Goal: Book appointment/travel/reservation

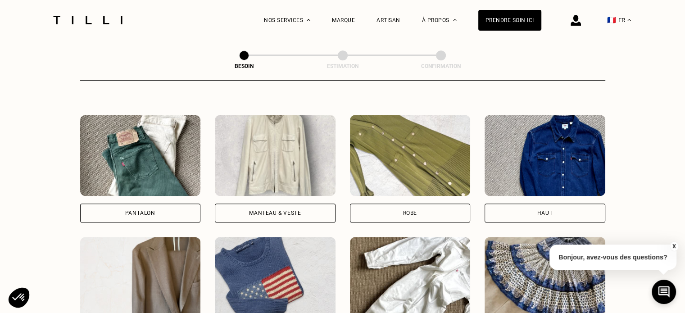
scroll to position [396, 0]
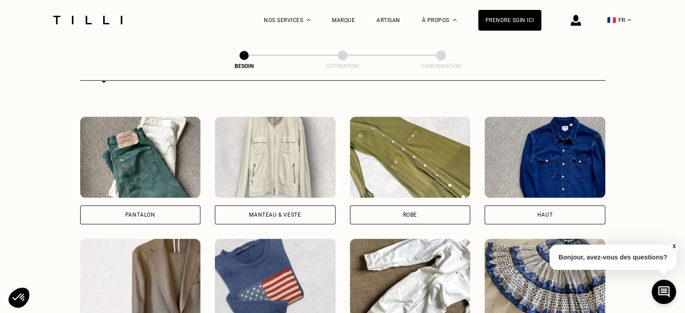
click at [449, 166] on img at bounding box center [410, 157] width 121 height 81
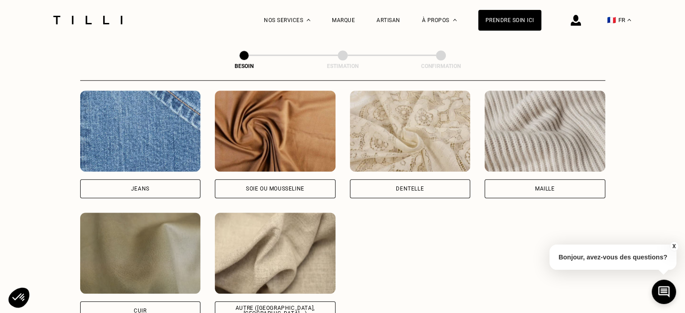
scroll to position [969, 0]
click at [227, 170] on div "Soie ou mousseline" at bounding box center [275, 145] width 121 height 108
select select "FR"
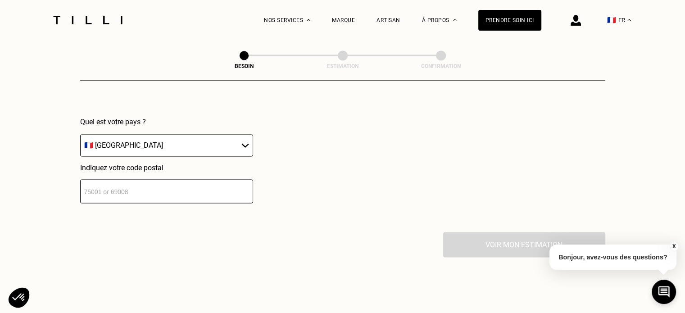
scroll to position [1326, 0]
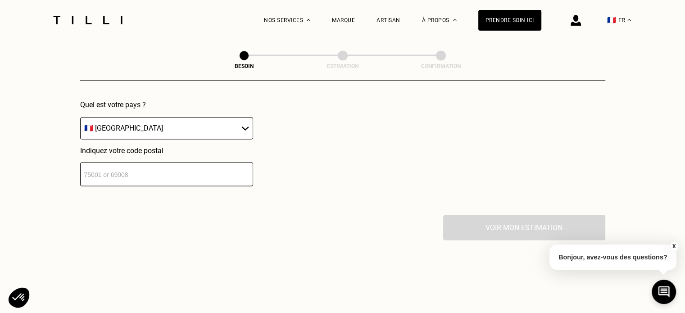
click at [148, 165] on input "number" at bounding box center [166, 174] width 173 height 24
type input "94800"
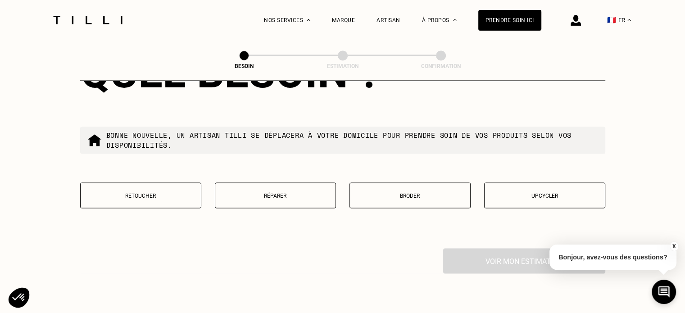
scroll to position [1523, 0]
click at [134, 182] on button "Retoucher" at bounding box center [140, 195] width 121 height 26
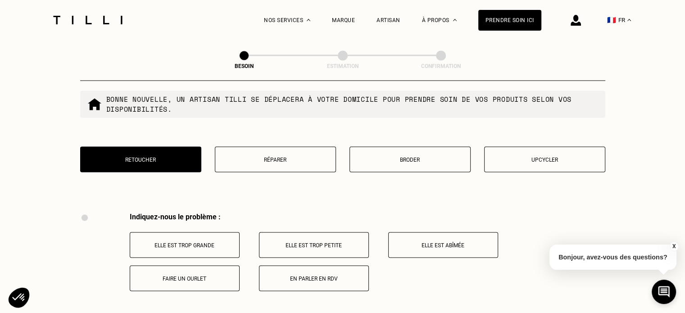
scroll to position [1665, 0]
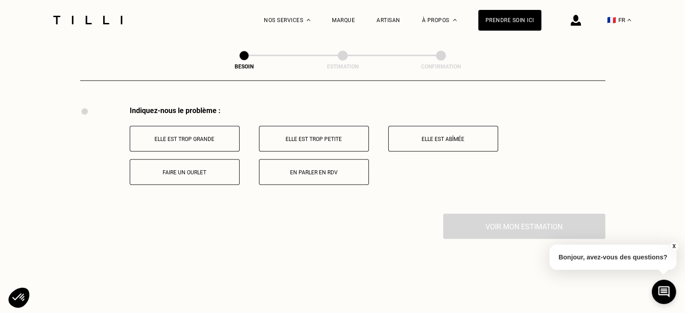
click at [163, 136] on p "Elle est trop grande" at bounding box center [185, 139] width 100 height 6
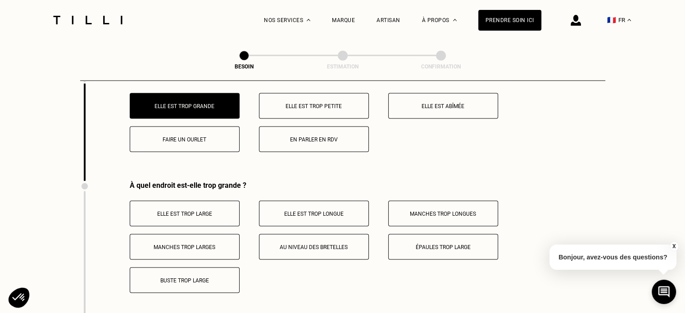
scroll to position [1773, 0]
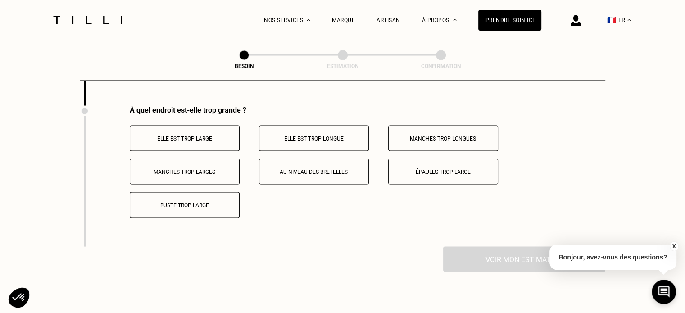
click at [304, 173] on button "Au niveau des bretelles" at bounding box center [314, 172] width 110 height 26
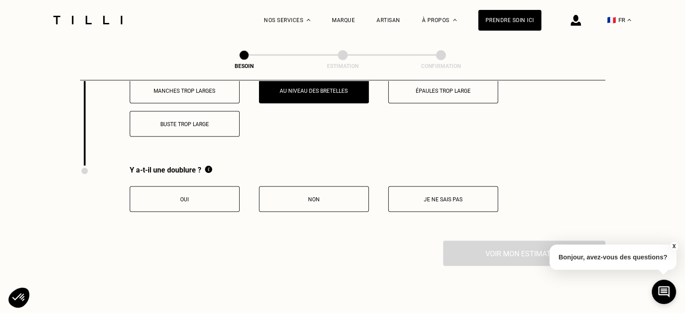
scroll to position [1854, 0]
click at [163, 196] on p "Oui" at bounding box center [185, 199] width 100 height 6
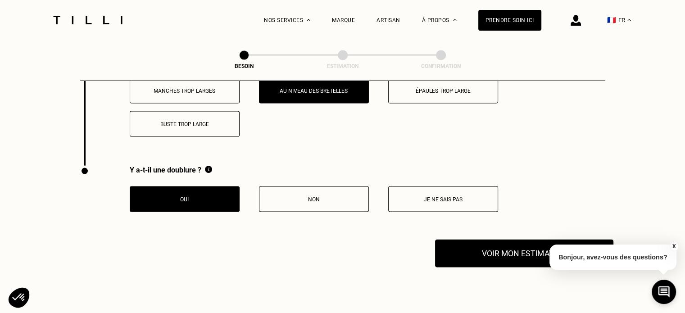
click at [479, 246] on button "Voir mon estimation" at bounding box center [524, 254] width 178 height 28
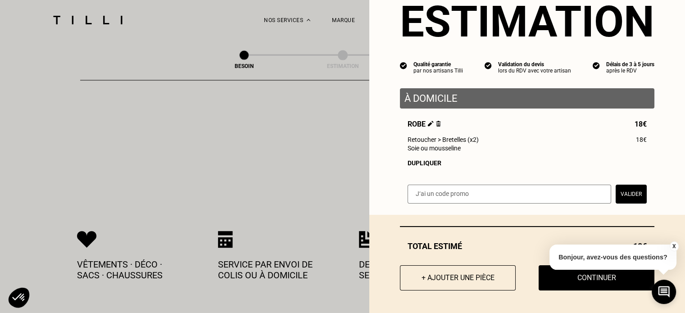
scroll to position [1884, 0]
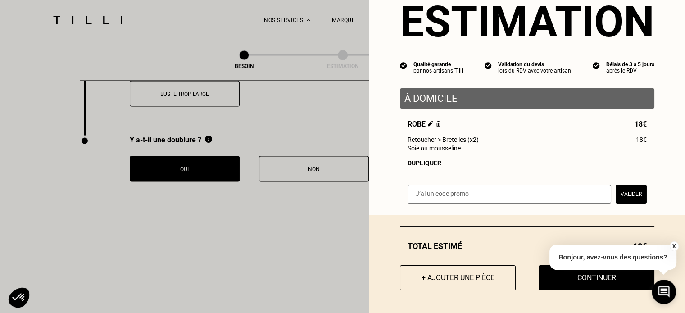
click at [452, 195] on input "text" at bounding box center [510, 194] width 204 height 19
paste input "TILLIpae6qMV"
type input "TILLIpae6qMV"
click at [623, 195] on button "Valider" at bounding box center [631, 194] width 31 height 19
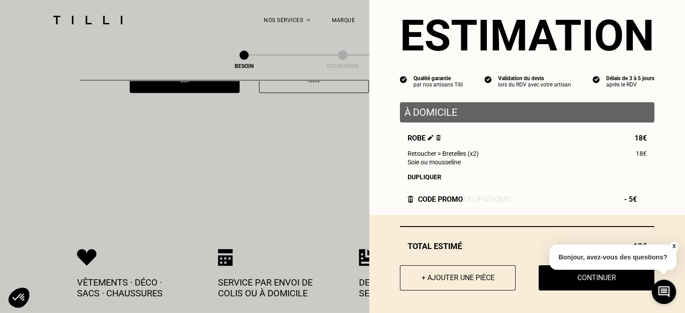
scroll to position [1973, 0]
click at [667, 250] on p "Bonjour, avez-vous des questions?" at bounding box center [612, 257] width 127 height 25
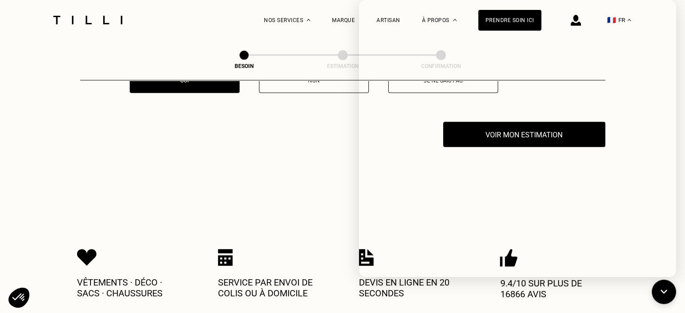
click at [656, 288] on button at bounding box center [663, 291] width 27 height 27
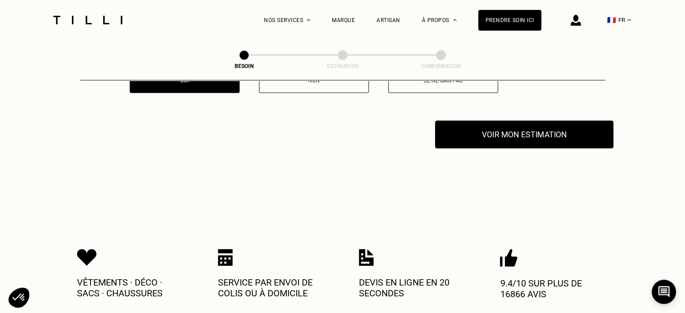
click at [518, 121] on button "Voir mon estimation" at bounding box center [524, 135] width 178 height 28
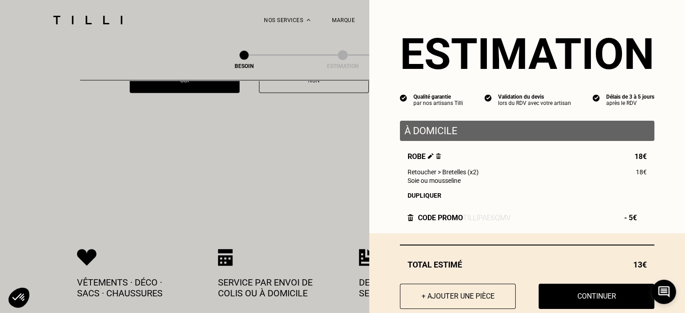
scroll to position [22, 0]
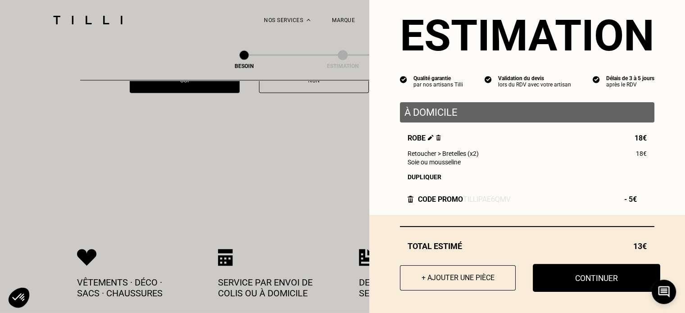
click at [550, 276] on button "Continuer" at bounding box center [596, 278] width 127 height 28
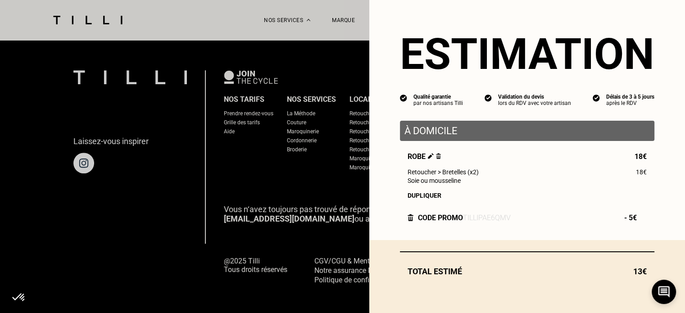
scroll to position [0, 0]
select select "FR"
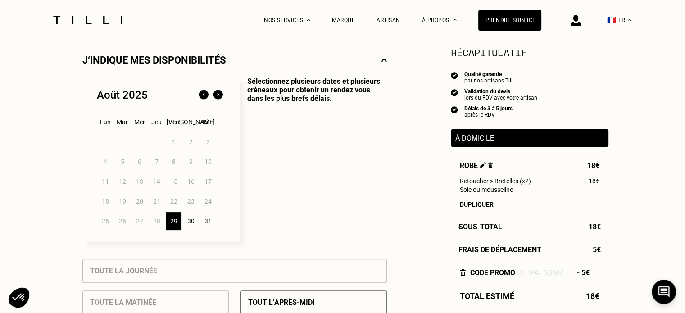
scroll to position [201, 0]
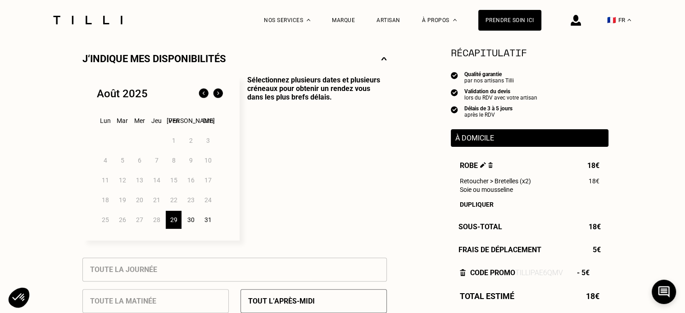
click at [221, 94] on img at bounding box center [218, 93] width 14 height 14
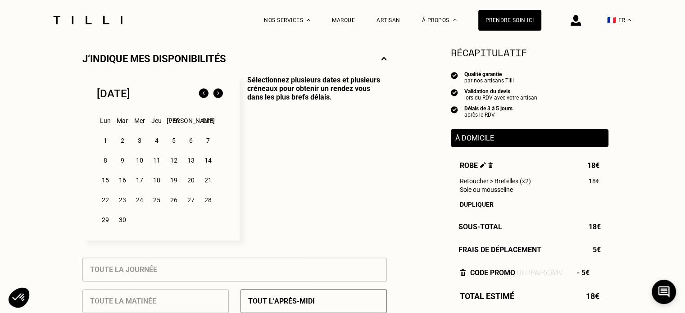
click at [104, 146] on div "1" at bounding box center [105, 141] width 16 height 18
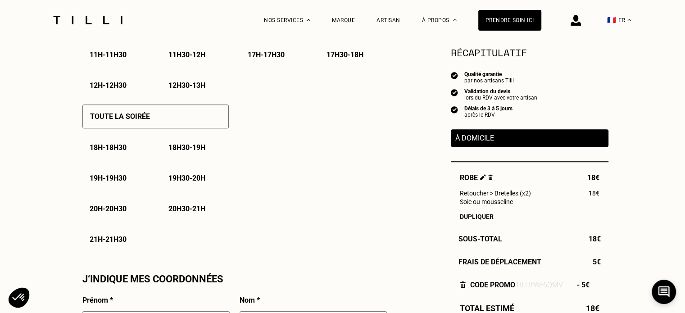
scroll to position [604, 0]
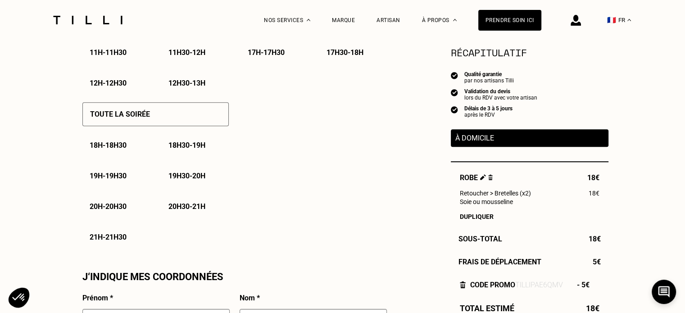
click at [119, 180] on p "19h - 19h30" at bounding box center [108, 176] width 37 height 9
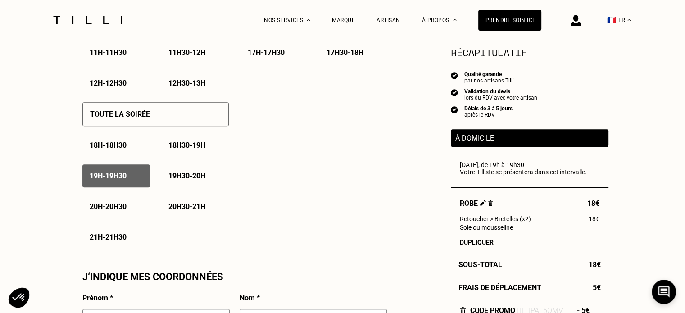
click at [175, 180] on p "19h30 - 20h" at bounding box center [186, 176] width 37 height 9
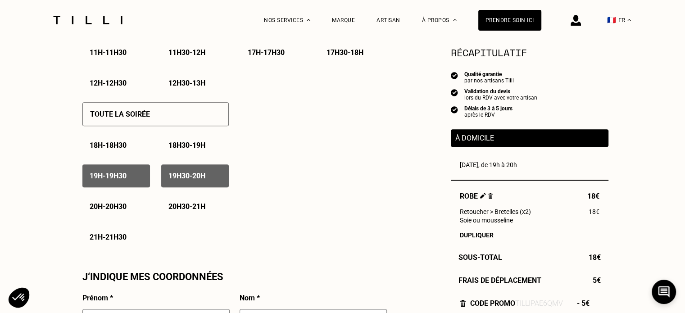
click at [106, 211] on p "20h - 20h30" at bounding box center [108, 206] width 37 height 9
click at [169, 218] on div "20h30 - 21h" at bounding box center [195, 206] width 68 height 23
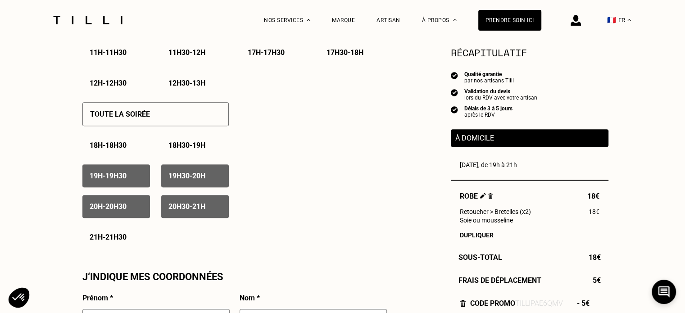
click at [123, 240] on p "21h - 21h30" at bounding box center [108, 237] width 37 height 9
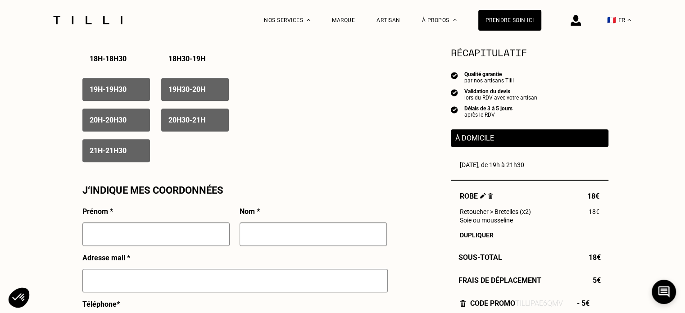
scroll to position [690, 0]
click at [162, 225] on div "Prénom *" at bounding box center [155, 230] width 147 height 46
click at [144, 242] on input "text" at bounding box center [155, 234] width 147 height 23
type input "Lorrine"
type input "Brion"
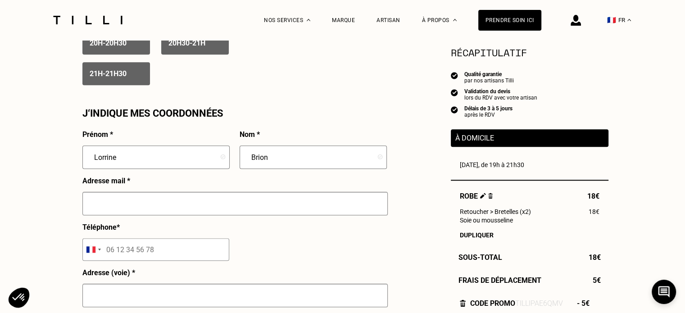
scroll to position [769, 0]
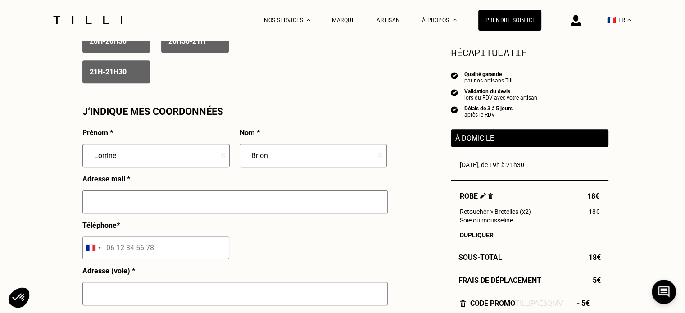
type input "r"
type input "[EMAIL_ADDRESS][DOMAIN_NAME]"
click at [76, 208] on div "Besoin Estimation Confirmation Estimation Récapitulatif Qualité garantie par no…" at bounding box center [342, 10] width 685 height 1478
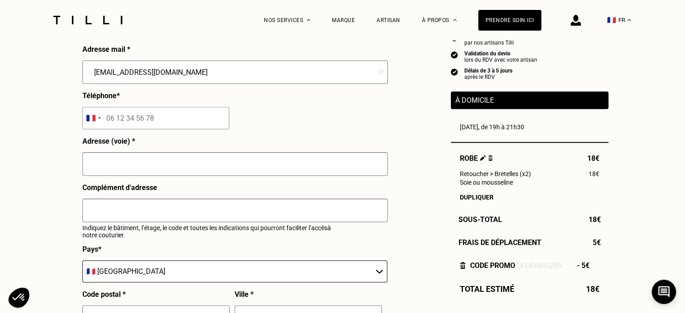
scroll to position [900, 0]
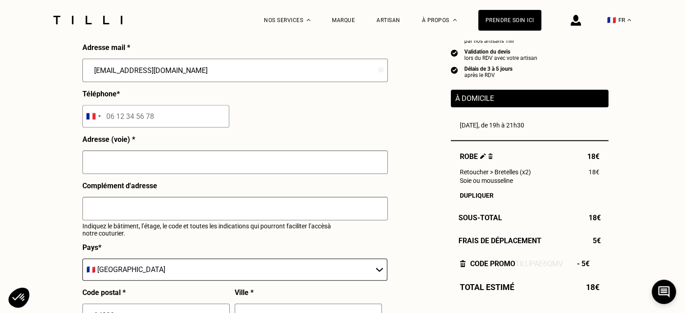
click at [164, 121] on input "tel" at bounding box center [155, 116] width 147 height 23
type input "06 02 11 35 61"
click at [150, 168] on input "text" at bounding box center [234, 161] width 305 height 23
type input "[STREET_ADDRESS]"
type input "Villejuif"
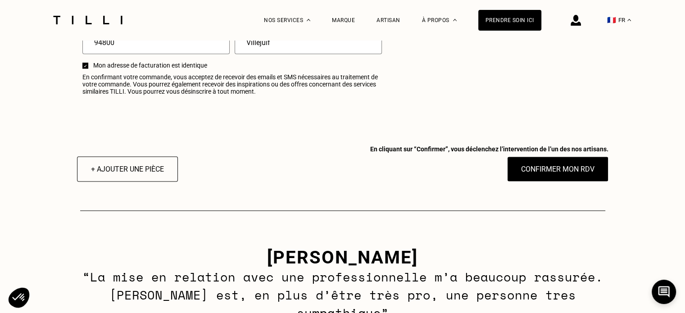
scroll to position [1173, 0]
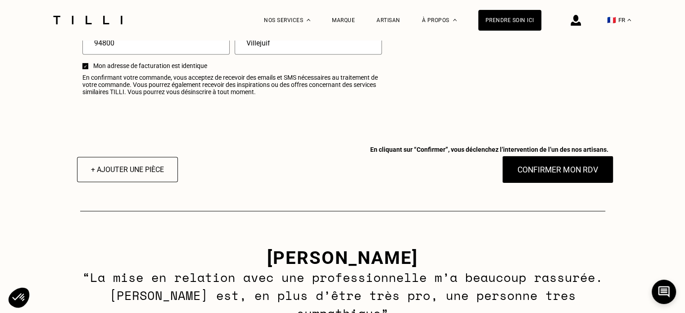
click at [547, 175] on button "Confirmer mon RDV" at bounding box center [558, 169] width 112 height 28
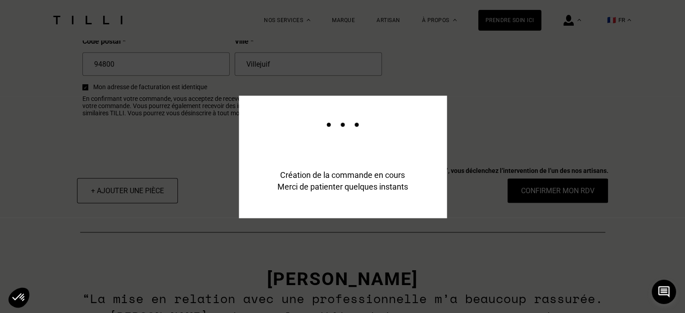
scroll to position [1194, 0]
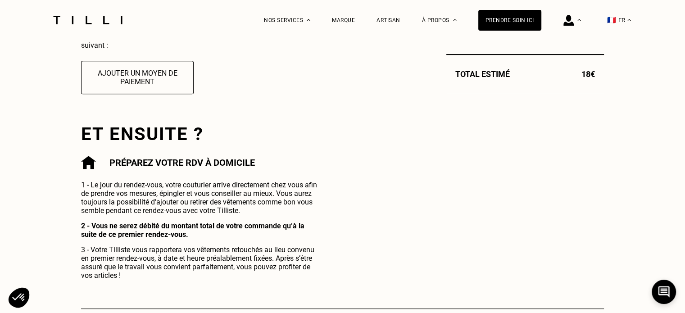
scroll to position [371, 0]
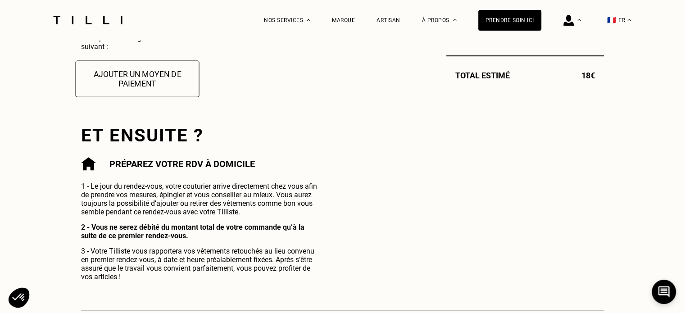
click at [150, 93] on button "Ajouter un moyen de paiement" at bounding box center [138, 78] width 124 height 36
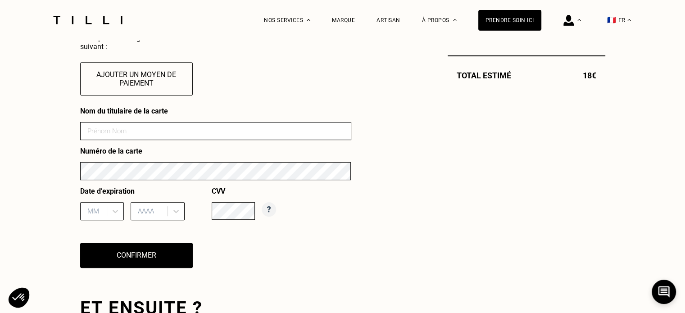
click at [133, 140] on input at bounding box center [215, 131] width 271 height 18
click at [30, 90] on div "La Méthode Retoucherie Maroquinerie Broderie Cordonnerie Nos prix Nos services …" at bounding box center [342, 276] width 685 height 1294
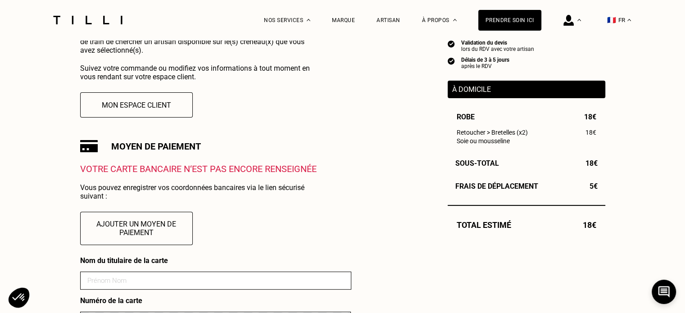
scroll to position [220, 0]
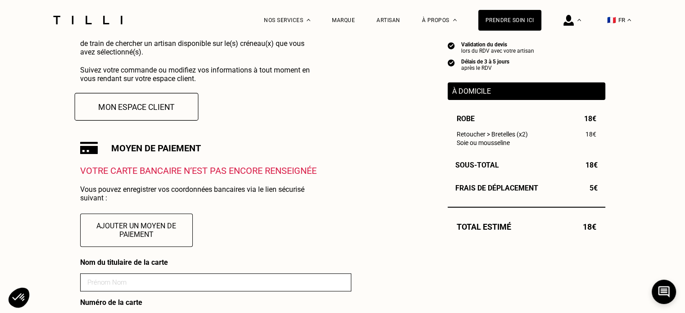
click at [107, 101] on button "Mon espace client" at bounding box center [136, 107] width 124 height 28
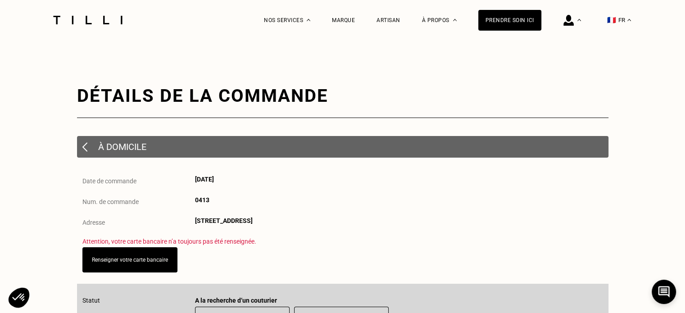
click at [604, 89] on div "Détails de la commande" at bounding box center [342, 95] width 531 height 21
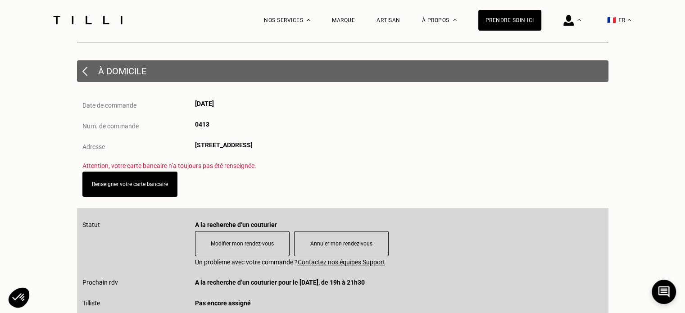
scroll to position [90, 0]
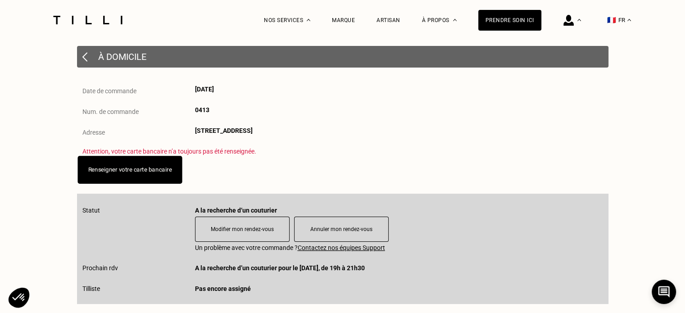
click at [133, 173] on link "Renseigner votre carte bancaire" at bounding box center [130, 169] width 84 height 7
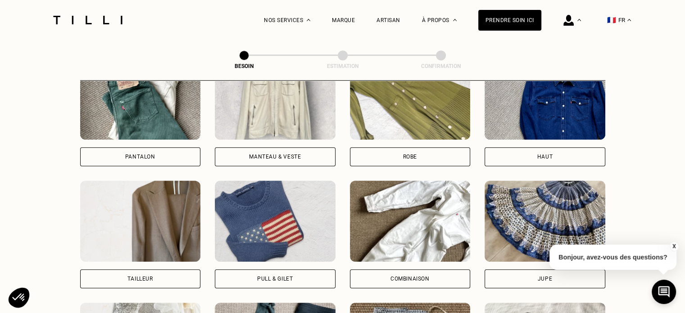
scroll to position [455, 0]
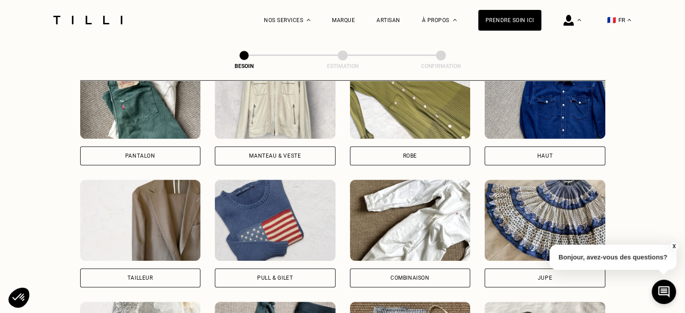
click at [403, 155] on div "Robe" at bounding box center [410, 155] width 121 height 19
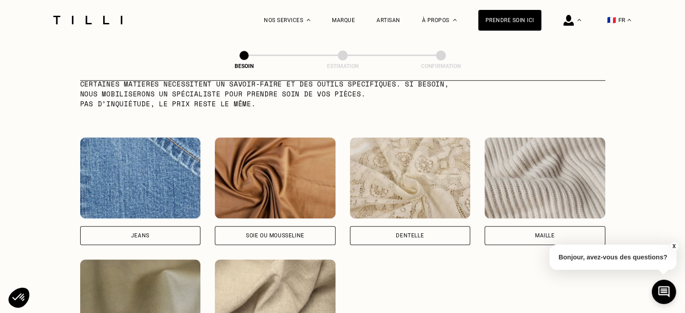
scroll to position [924, 0]
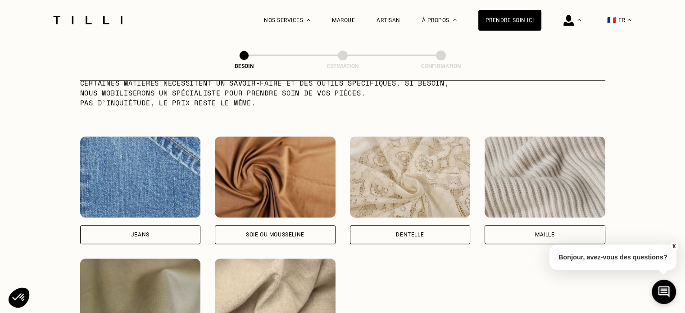
click at [270, 232] on div "Soie ou mousseline" at bounding box center [275, 234] width 59 height 5
select select "FR"
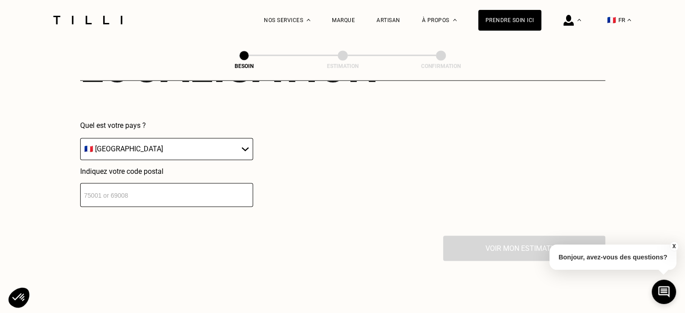
scroll to position [1307, 0]
click at [192, 191] on input "number" at bounding box center [166, 194] width 173 height 24
type input "94800"
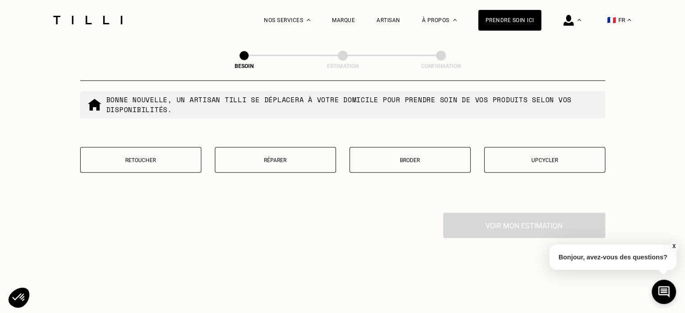
scroll to position [1558, 0]
click at [148, 157] on p "Retoucher" at bounding box center [140, 160] width 111 height 6
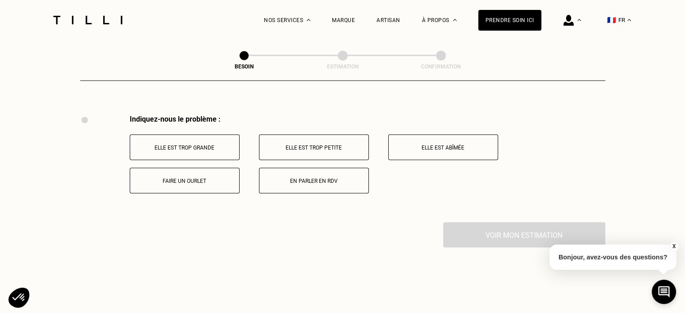
scroll to position [1665, 0]
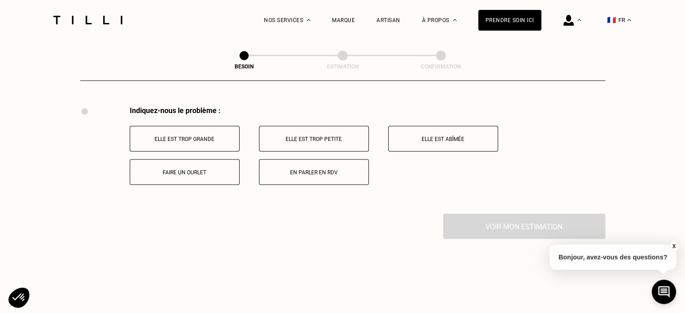
click at [210, 137] on button "Elle est trop grande" at bounding box center [185, 139] width 110 height 26
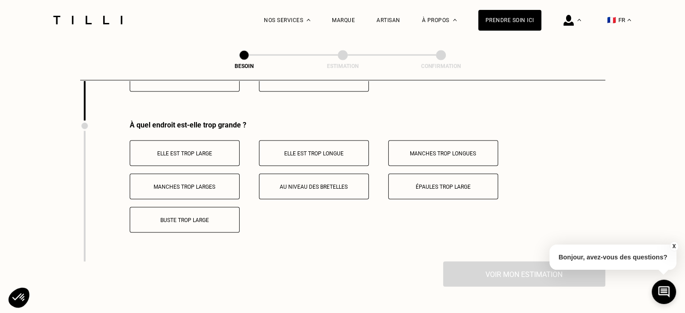
scroll to position [1773, 0]
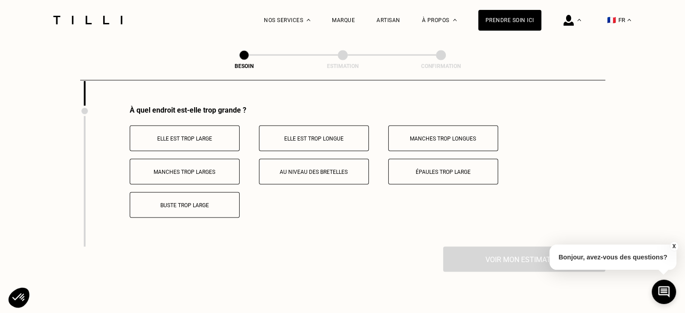
click at [319, 178] on button "Au niveau des bretelles" at bounding box center [314, 172] width 110 height 26
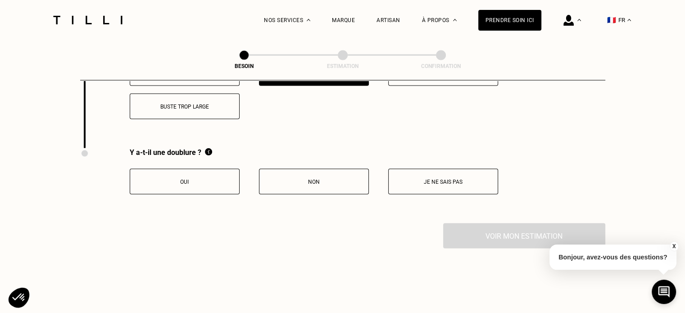
scroll to position [1883, 0]
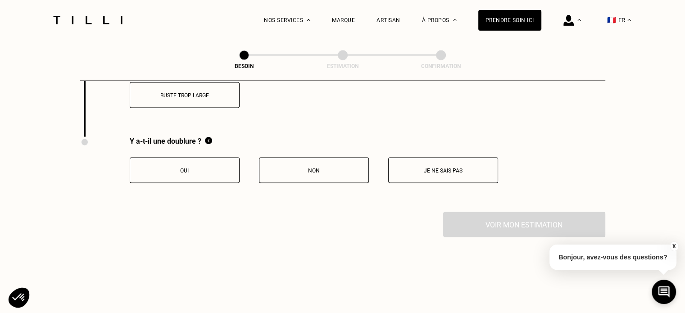
click at [223, 168] on p "Oui" at bounding box center [185, 171] width 100 height 6
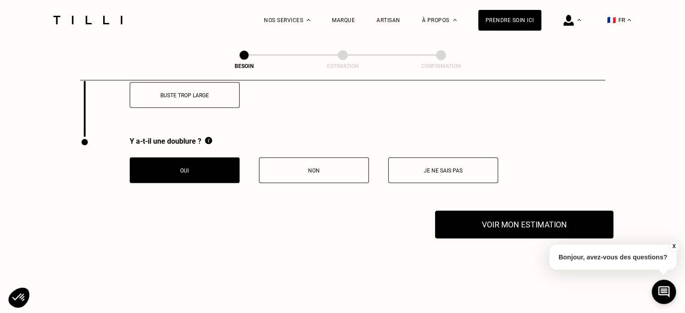
click at [501, 219] on button "Voir mon estimation" at bounding box center [524, 225] width 178 height 28
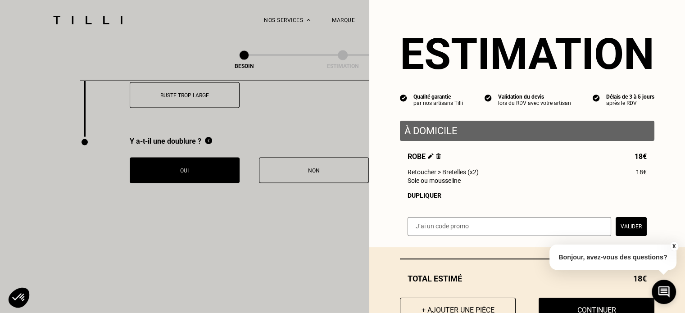
click at [436, 232] on input "text" at bounding box center [510, 226] width 204 height 19
paste input "TILLIpae6qMV"
type input "TILLIpae6qMV"
click at [629, 226] on button "Valider" at bounding box center [631, 226] width 31 height 19
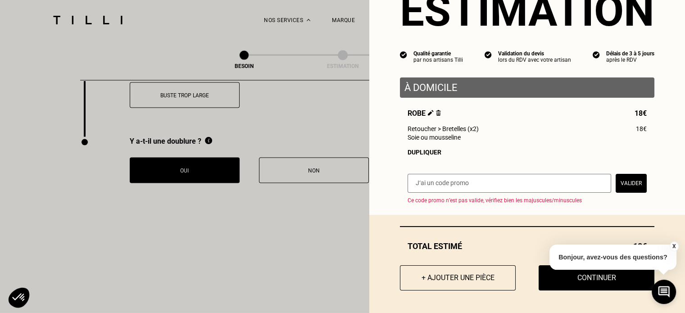
scroll to position [46, 0]
click at [673, 246] on button "X" at bounding box center [673, 246] width 9 height 10
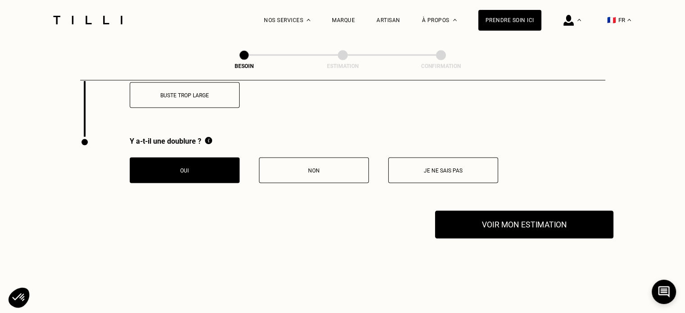
click at [482, 227] on button "Voir mon estimation" at bounding box center [524, 225] width 178 height 28
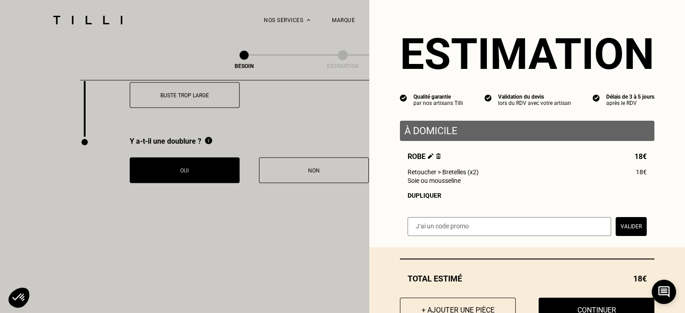
scroll to position [36, 0]
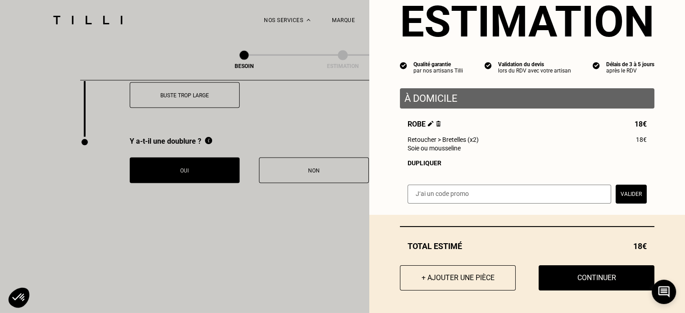
click at [461, 178] on div "Estimation Qualité garantie par nos artisans Tilli Validation du devis lors du …" at bounding box center [527, 91] width 316 height 247
click at [459, 197] on input "text" at bounding box center [510, 194] width 204 height 19
paste input "TILLIpae6qMV"
click at [437, 198] on input "text" at bounding box center [510, 194] width 204 height 19
type input "TILLIpae6qMV"
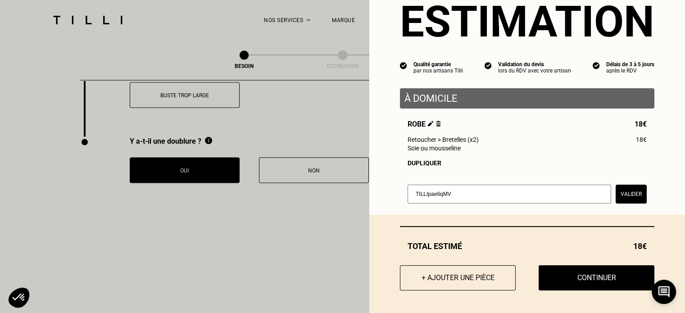
click at [616, 200] on button "Valider" at bounding box center [631, 194] width 31 height 19
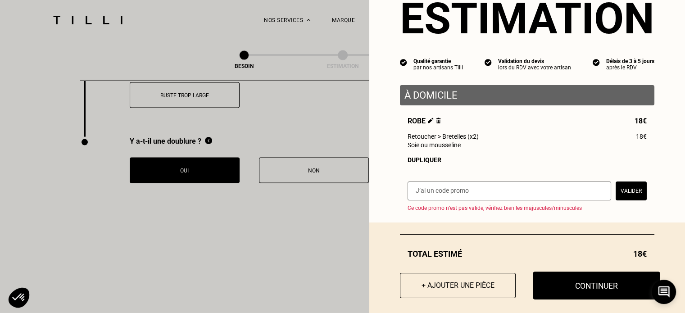
click at [565, 287] on button "Continuer" at bounding box center [596, 286] width 127 height 28
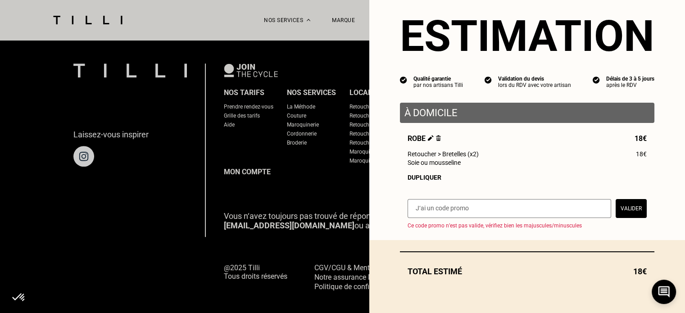
scroll to position [21, 0]
select select "FR"
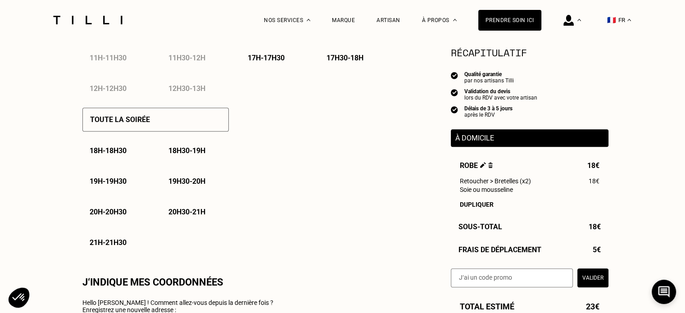
type input "06 02 11 35 61"
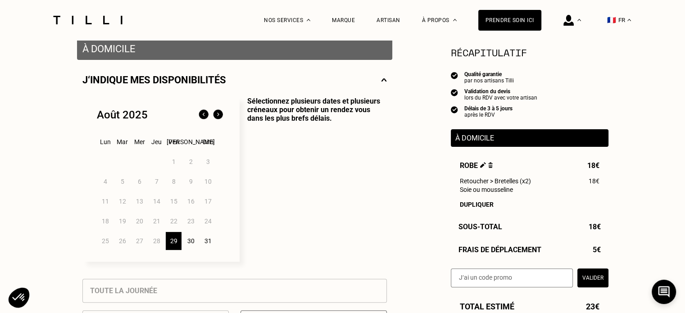
scroll to position [181, 0]
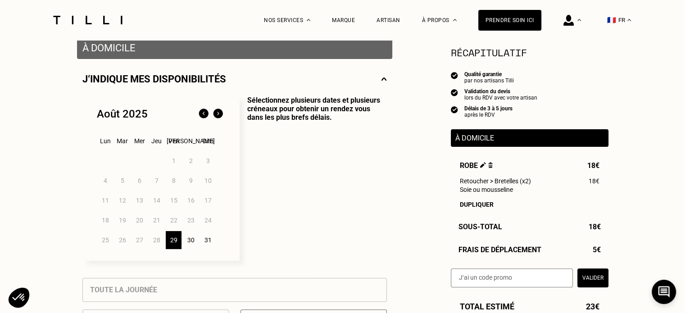
click at [211, 118] on img at bounding box center [218, 114] width 14 height 14
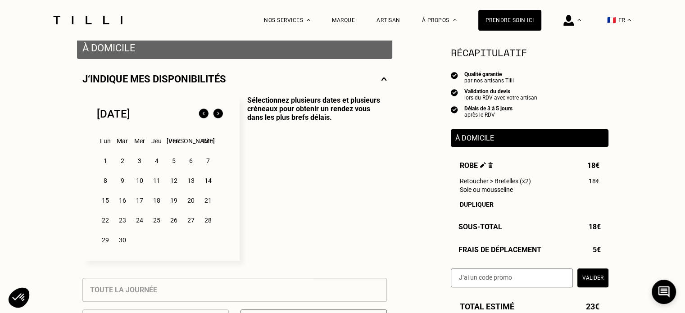
click at [106, 163] on div "1" at bounding box center [105, 161] width 16 height 18
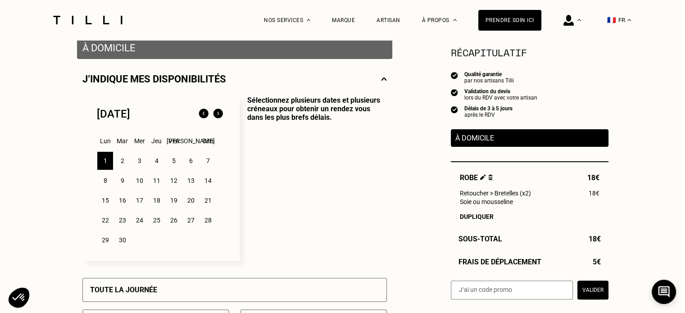
click at [119, 167] on div "2" at bounding box center [122, 161] width 16 height 18
click at [144, 165] on div "3" at bounding box center [140, 161] width 16 height 18
click at [104, 163] on div "1" at bounding box center [105, 161] width 16 height 18
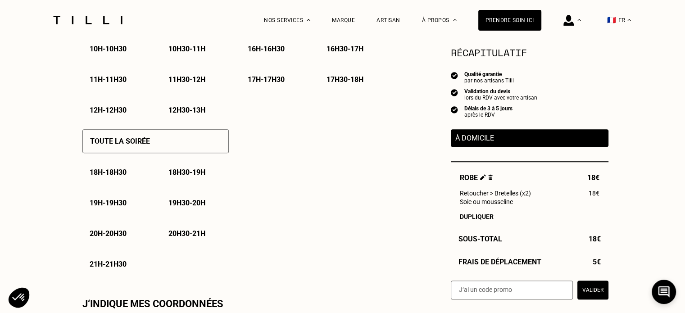
scroll to position [577, 0]
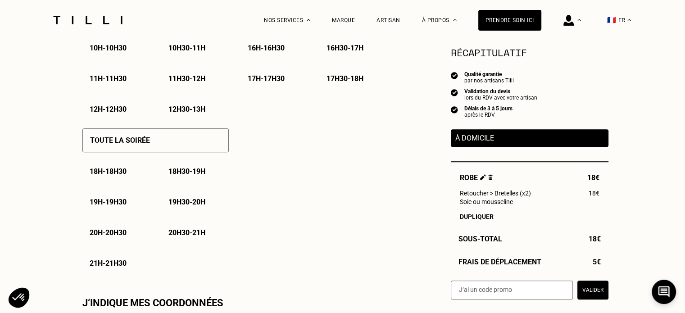
click at [106, 206] on p "19h - 19h30" at bounding box center [108, 202] width 37 height 9
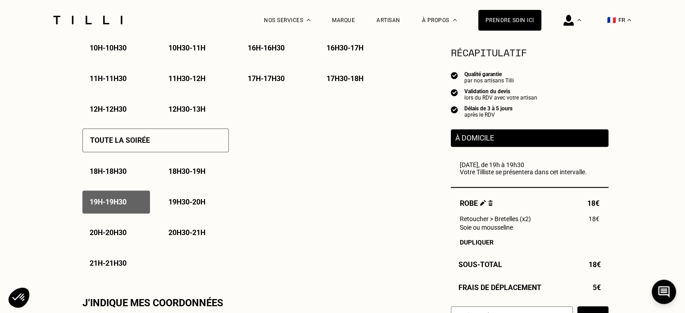
click at [192, 202] on p "19h30 - 20h" at bounding box center [186, 202] width 37 height 9
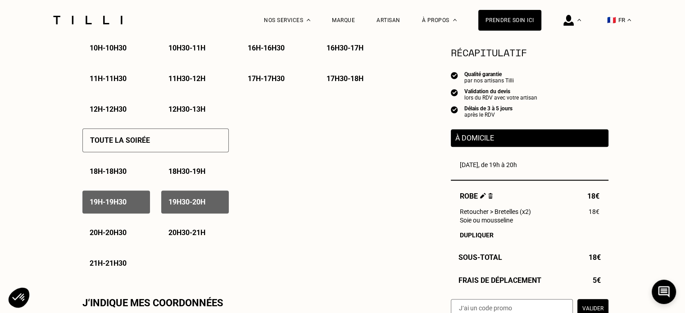
click at [114, 242] on div "20h - 20h30" at bounding box center [116, 232] width 68 height 23
click at [186, 243] on div "20h30 - 21h" at bounding box center [195, 232] width 68 height 23
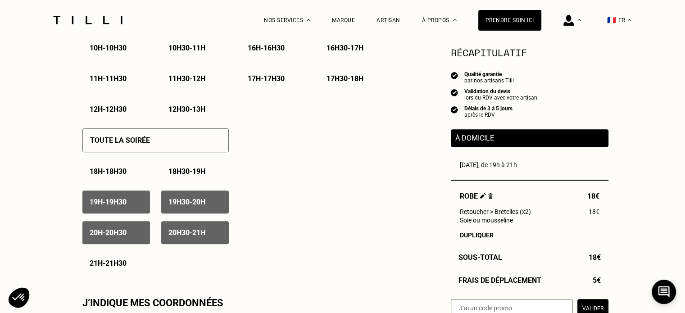
click at [121, 268] on p "21h - 21h30" at bounding box center [108, 263] width 37 height 9
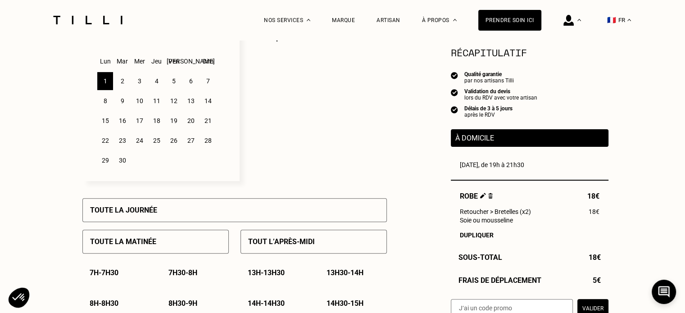
scroll to position [261, 0]
click at [127, 84] on div "2" at bounding box center [122, 81] width 16 height 18
click at [138, 84] on div "3" at bounding box center [140, 81] width 16 height 18
click at [123, 83] on div "2" at bounding box center [122, 81] width 16 height 18
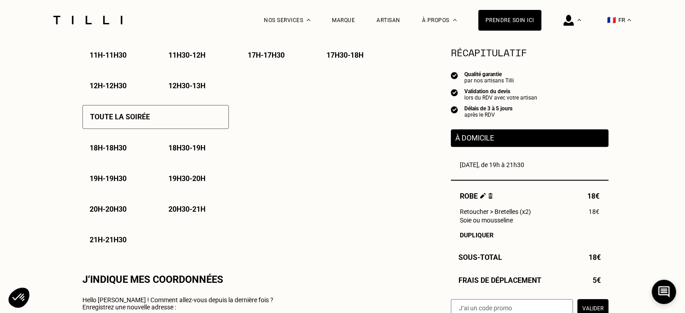
scroll to position [602, 0]
click at [121, 189] on div "19h - 19h30" at bounding box center [116, 177] width 68 height 23
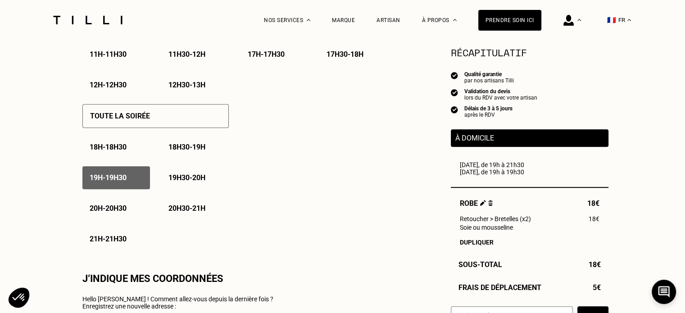
click at [183, 182] on p "19h30 - 20h" at bounding box center [186, 177] width 37 height 9
click at [115, 220] on div "20h - 20h30" at bounding box center [116, 208] width 68 height 23
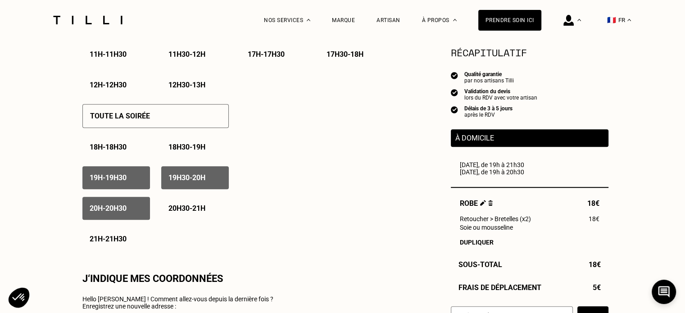
click at [177, 216] on div "20h30 - 21h" at bounding box center [195, 208] width 68 height 23
click at [126, 243] on p "21h - 21h30" at bounding box center [108, 239] width 37 height 9
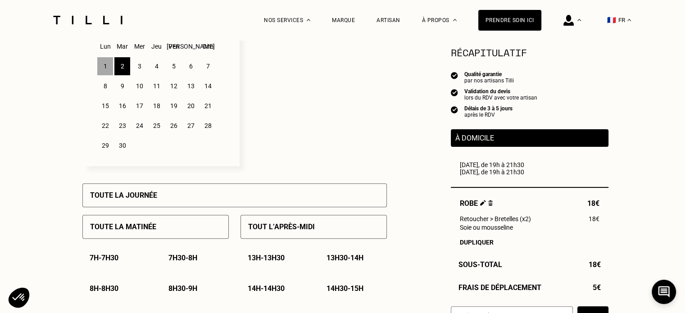
scroll to position [275, 0]
click at [138, 73] on div "3" at bounding box center [140, 67] width 16 height 18
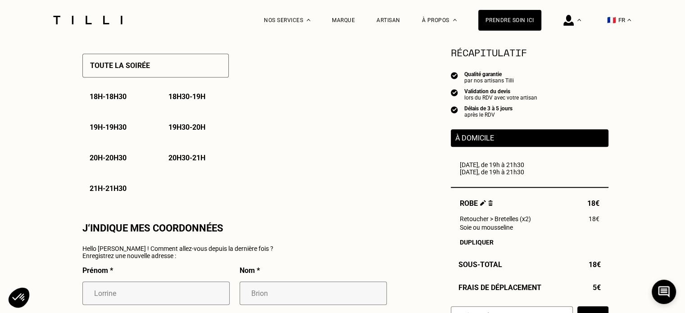
scroll to position [658, 0]
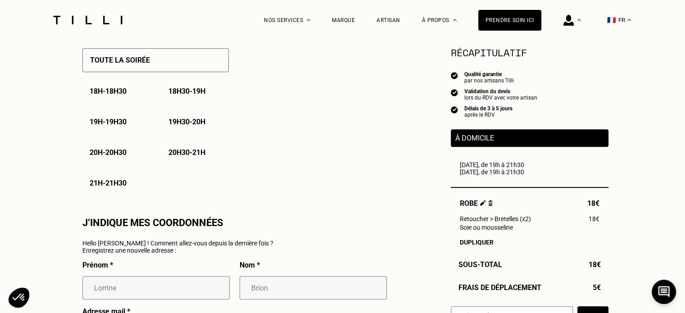
click at [103, 120] on p "19h - 19h30" at bounding box center [108, 122] width 37 height 9
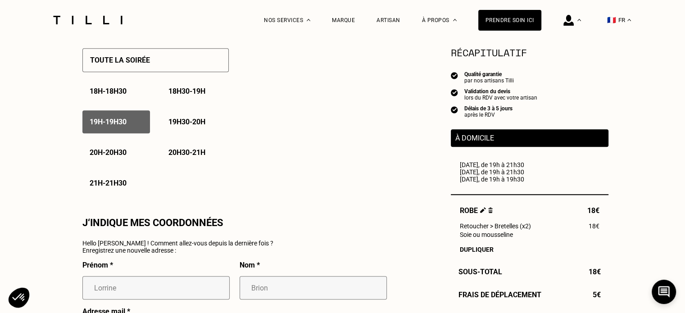
click at [180, 121] on p "19h30 - 20h" at bounding box center [186, 122] width 37 height 9
click at [110, 163] on div "20h - 20h30" at bounding box center [116, 152] width 68 height 23
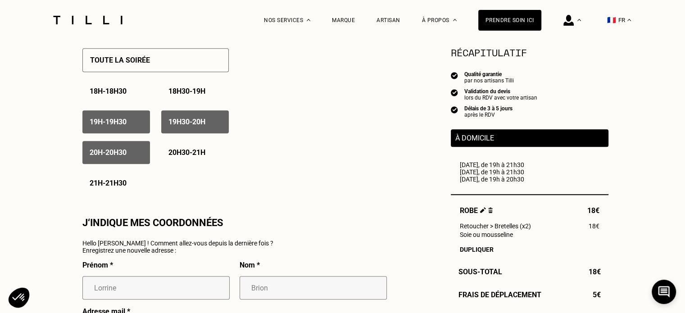
click at [200, 153] on p "20h30 - 21h" at bounding box center [186, 152] width 37 height 9
click at [123, 186] on p "21h - 21h30" at bounding box center [108, 183] width 37 height 9
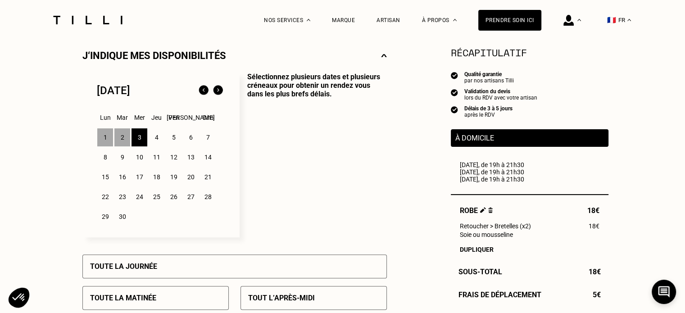
scroll to position [202, 0]
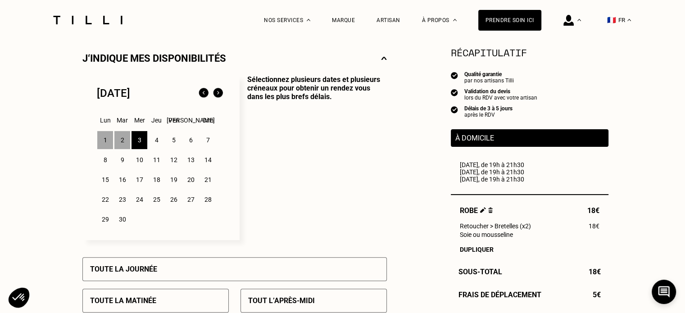
click at [156, 144] on div "4" at bounding box center [157, 140] width 16 height 18
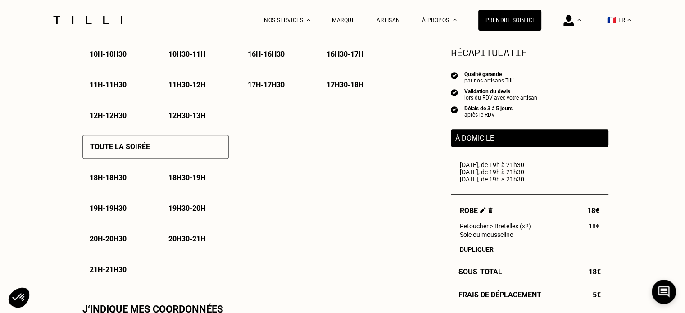
scroll to position [568, 0]
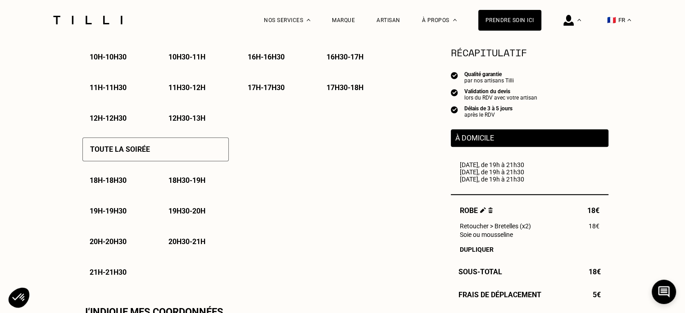
click at [111, 207] on div "19h - 19h30" at bounding box center [116, 211] width 68 height 23
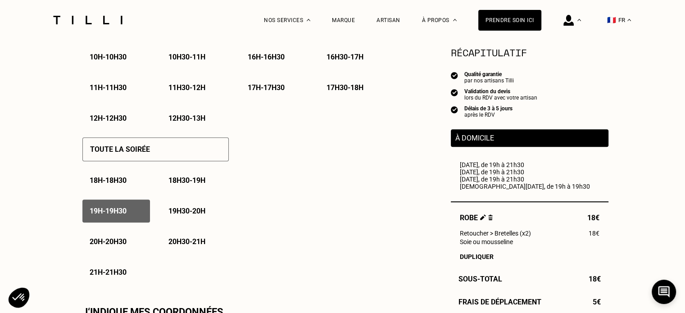
click at [177, 213] on p "19h30 - 20h" at bounding box center [186, 211] width 37 height 9
click at [168, 215] on p "19h30 - 20h" at bounding box center [186, 211] width 37 height 9
click at [174, 219] on div "19h30 - 20h" at bounding box center [195, 211] width 68 height 23
click at [77, 259] on div "J‘indique mes disponibilités Septembre 2025 Lun Mar Mer Jeu Ven Sam Dim 1 2 3 4…" at bounding box center [234, 206] width 315 height 1068
click at [127, 244] on p "20h - 20h30" at bounding box center [108, 241] width 37 height 9
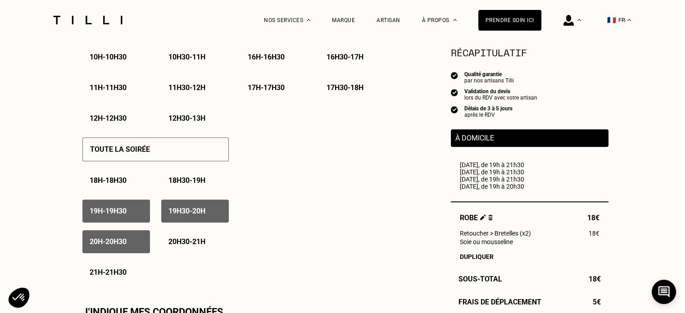
click at [188, 243] on p "20h30 - 21h" at bounding box center [186, 241] width 37 height 9
click at [121, 277] on p "21h - 21h30" at bounding box center [108, 272] width 37 height 9
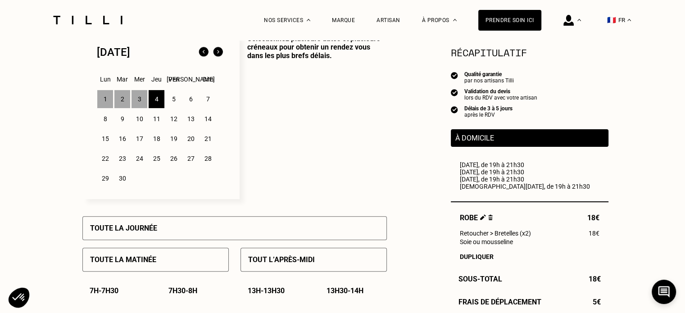
scroll to position [241, 0]
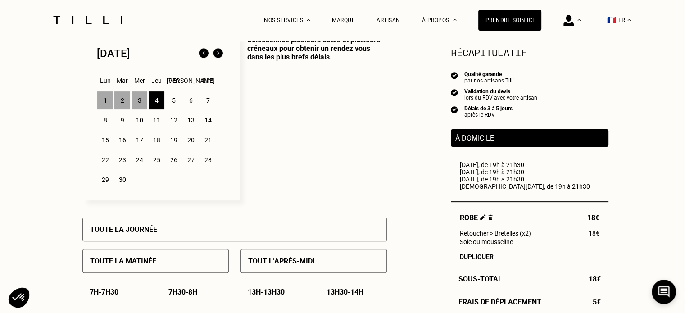
click at [173, 104] on div "5" at bounding box center [174, 100] width 16 height 18
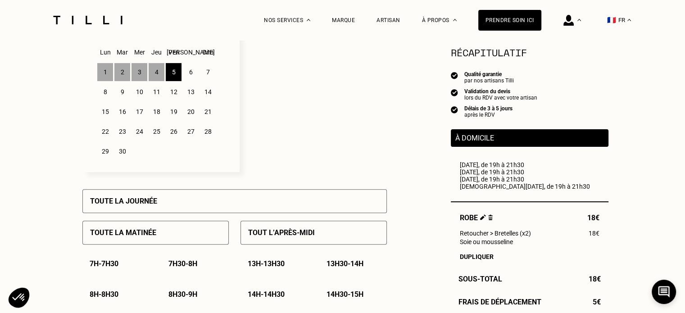
scroll to position [262, 0]
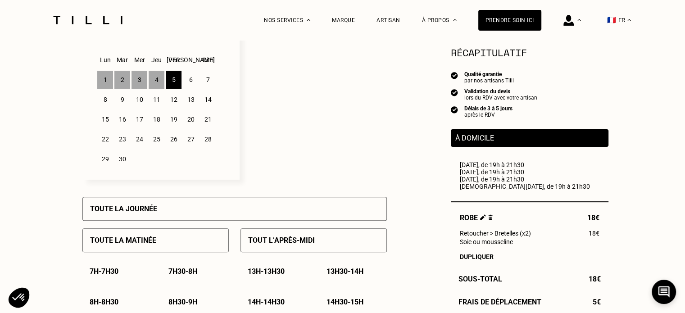
click at [273, 207] on div "Toute la journée" at bounding box center [234, 209] width 304 height 24
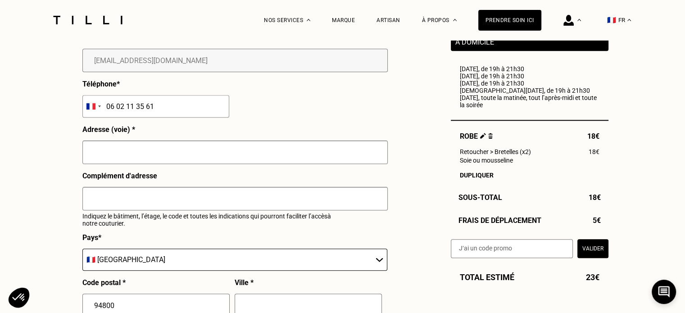
scroll to position [935, 0]
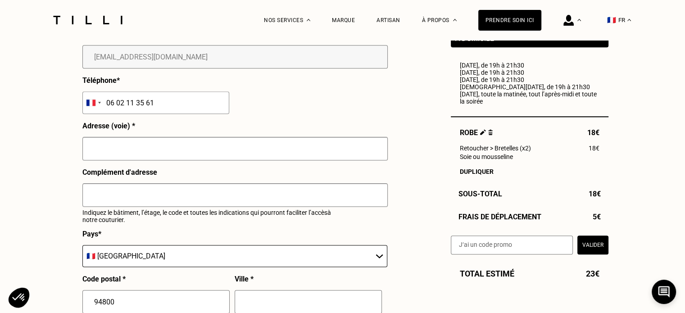
click at [270, 150] on input "text" at bounding box center [234, 148] width 305 height 23
type input "[STREET_ADDRESS]"
type input "Villejuif"
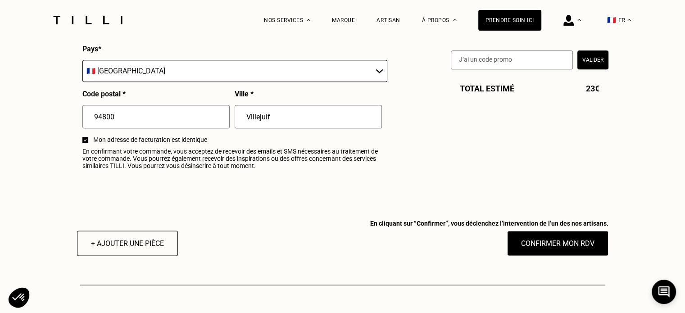
scroll to position [1121, 0]
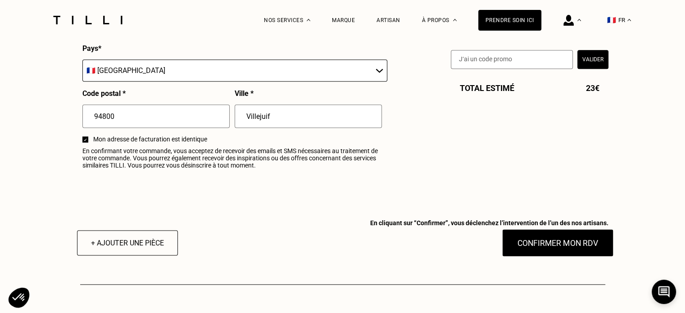
click at [510, 250] on button "Confirmer mon RDV" at bounding box center [558, 243] width 112 height 28
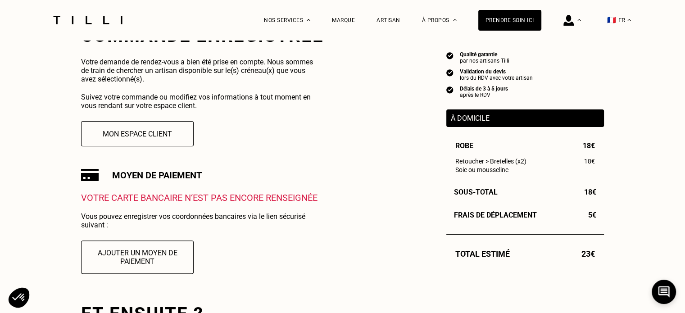
scroll to position [194, 0]
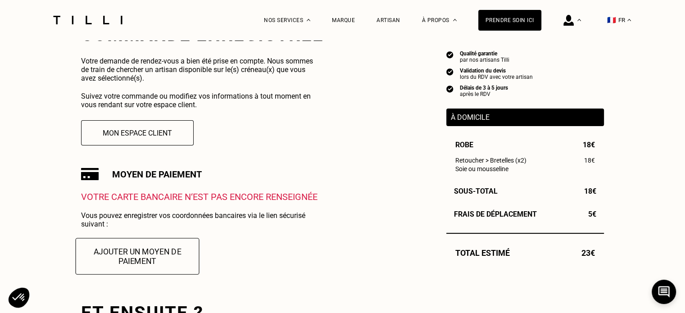
click at [118, 245] on button "Ajouter un moyen de paiement" at bounding box center [138, 256] width 124 height 36
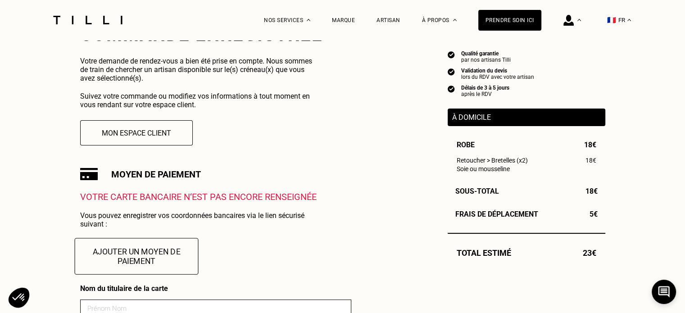
click at [159, 261] on button "Ajouter un moyen de paiement" at bounding box center [136, 256] width 124 height 36
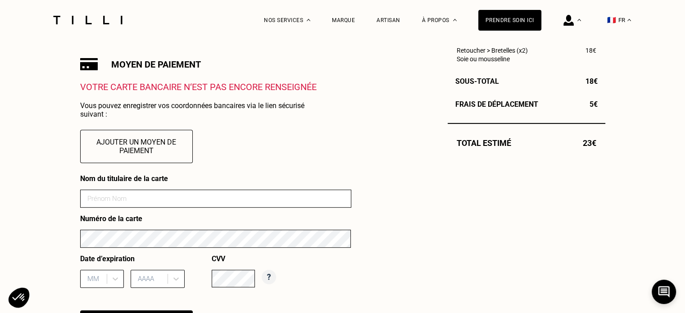
scroll to position [304, 0]
click at [198, 214] on form "Nom du titulaire de la carte Numéro de la carte Date d’expiration MM AAAA CVV" at bounding box center [215, 234] width 271 height 120
click at [189, 207] on input at bounding box center [215, 198] width 271 height 18
type input "Lorrine Brion"
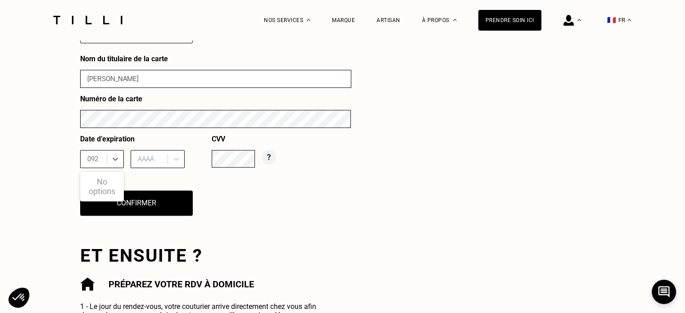
scroll to position [0, 0]
type input "09"
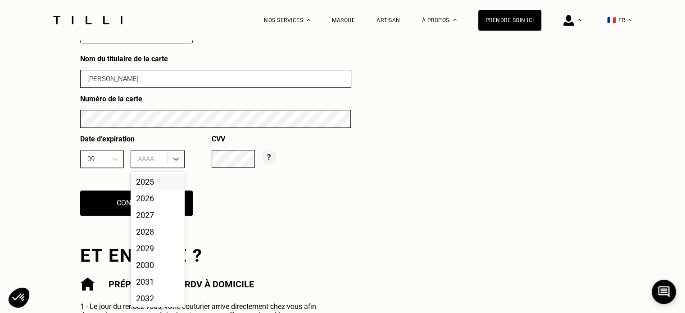
click at [150, 159] on div at bounding box center [150, 159] width 25 height 10
type input "202"
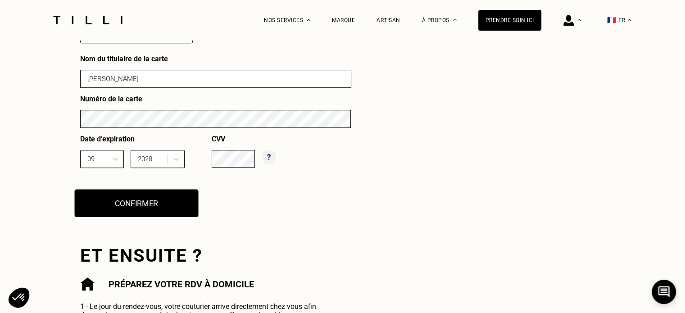
click at [165, 199] on button "Confirmer" at bounding box center [136, 203] width 124 height 28
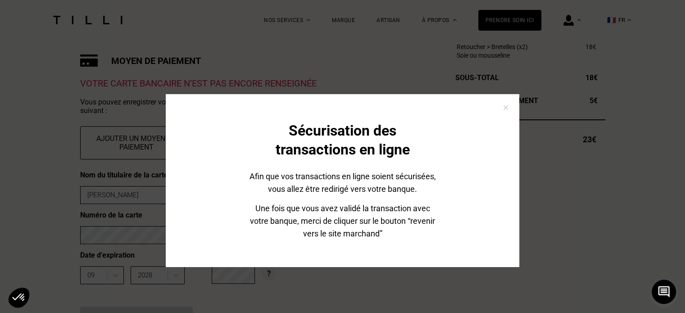
scroll to position [47, 0]
